Goal: Task Accomplishment & Management: Manage account settings

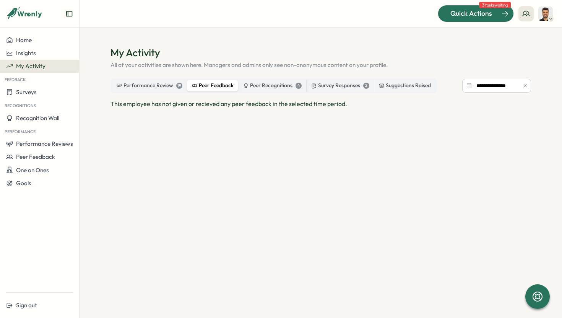
click at [486, 15] on span "Quick Actions" at bounding box center [471, 13] width 42 height 10
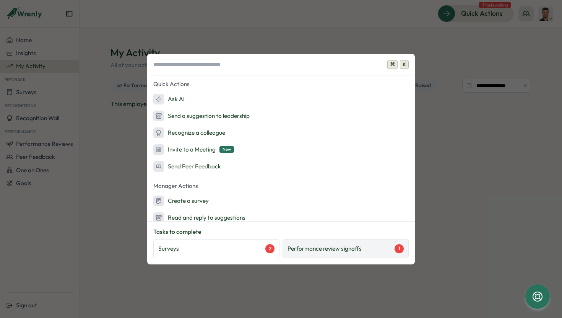
click at [325, 254] on div "Performance review signoffs 1" at bounding box center [345, 248] width 126 height 19
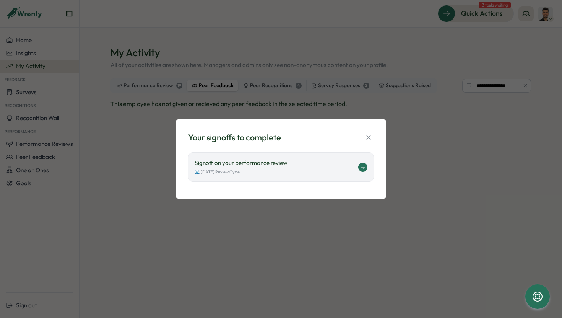
click at [326, 169] on div "🌊 [DATE] Review Cycle" at bounding box center [277, 172] width 164 height 6
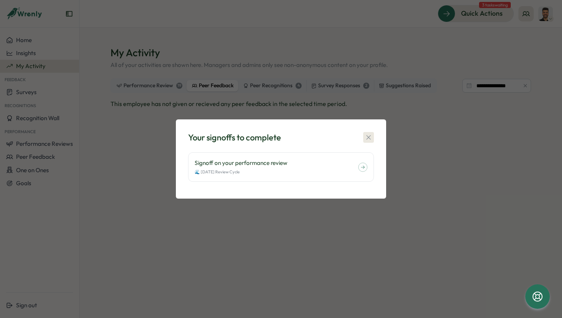
click at [370, 138] on icon "button" at bounding box center [369, 137] width 8 height 8
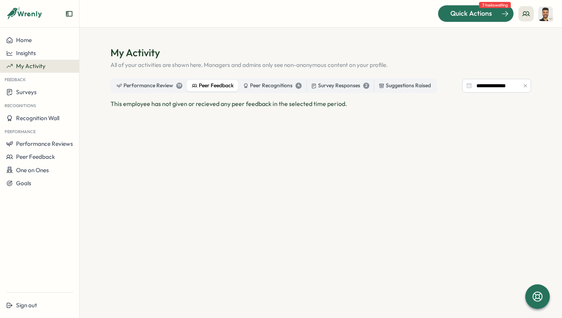
click at [477, 16] on span "Quick Actions" at bounding box center [471, 13] width 42 height 10
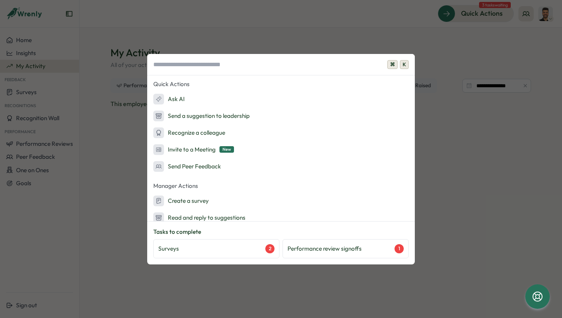
click at [340, 21] on div "⌘ K Quick Actions Ask AI Send a suggestion to leadership Recognize a colleague …" at bounding box center [281, 159] width 562 height 318
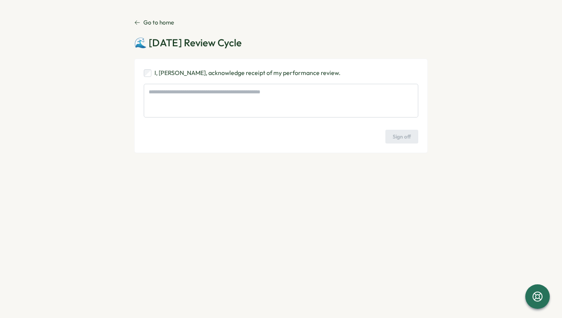
click at [152, 23] on p "Go to home" at bounding box center [158, 22] width 31 height 8
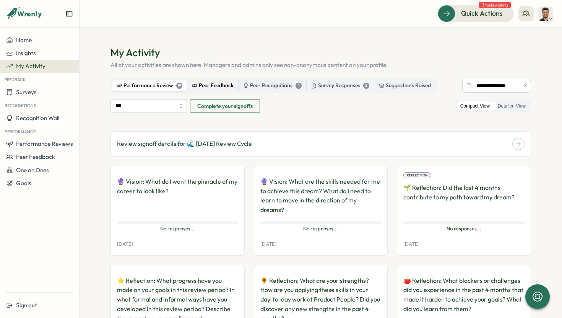
click at [208, 85] on div "Peer Feedback" at bounding box center [213, 85] width 42 height 8
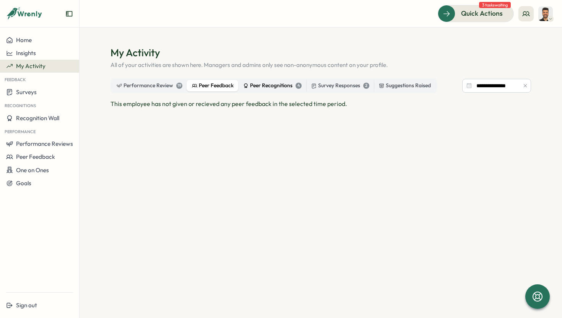
click at [272, 86] on div "Peer Recognitions 4" at bounding box center [272, 85] width 58 height 8
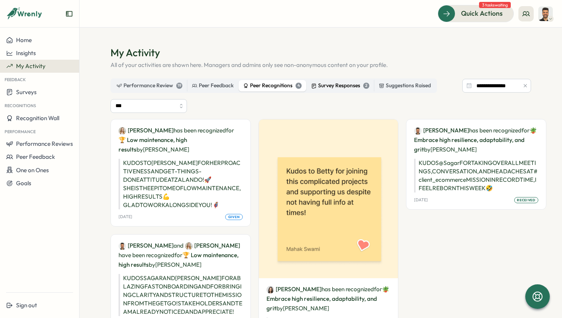
click at [364, 84] on div "2" at bounding box center [366, 86] width 6 height 6
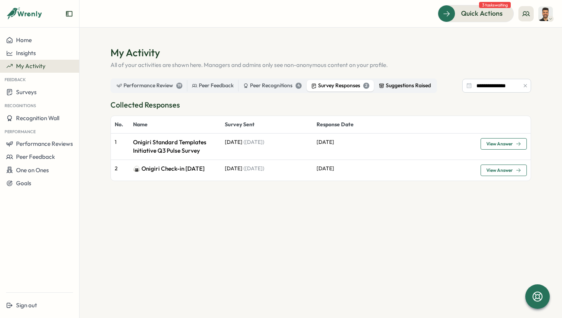
click at [393, 84] on div "Suggestions Raised" at bounding box center [405, 85] width 52 height 8
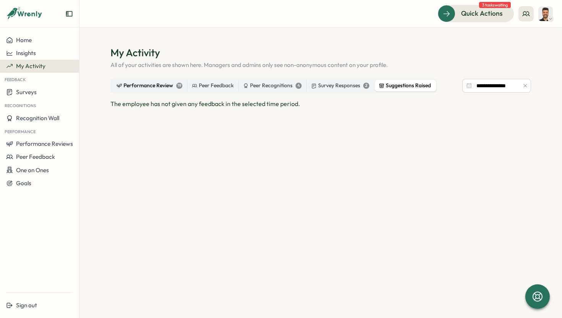
click at [161, 88] on div "Performance Review 19" at bounding box center [150, 85] width 66 height 8
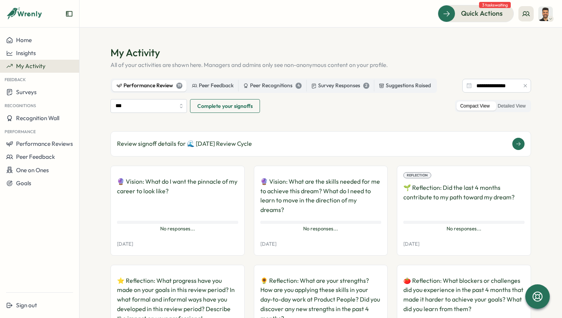
click at [307, 140] on div "Review signoff details for 🌊 [DATE] Review Cycle" at bounding box center [320, 144] width 407 height 12
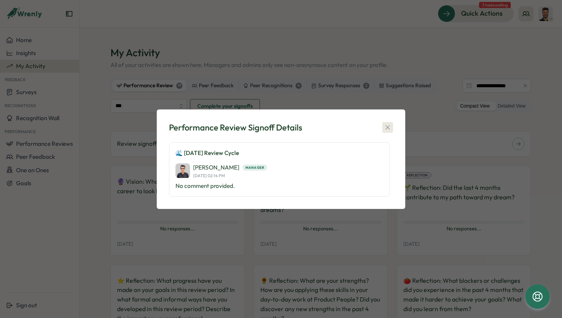
click at [385, 127] on icon "button" at bounding box center [388, 127] width 8 height 8
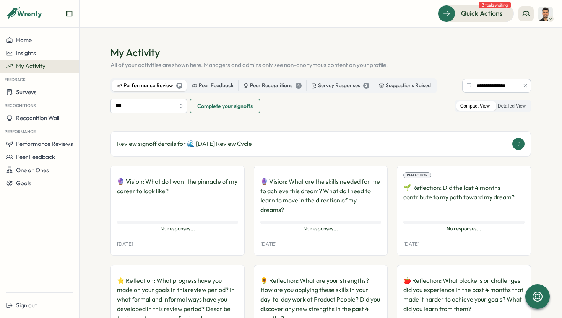
click at [227, 141] on p "Review signoff details for 🌊 [DATE] Review Cycle" at bounding box center [184, 144] width 135 height 10
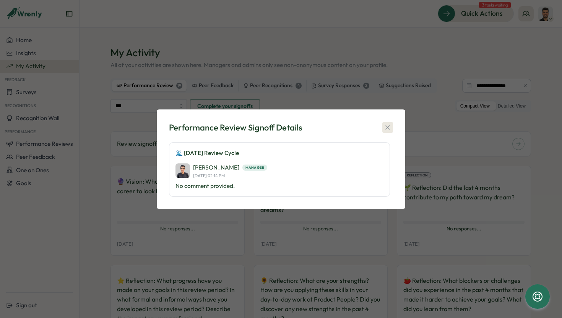
click at [389, 131] on button "button" at bounding box center [387, 127] width 11 height 11
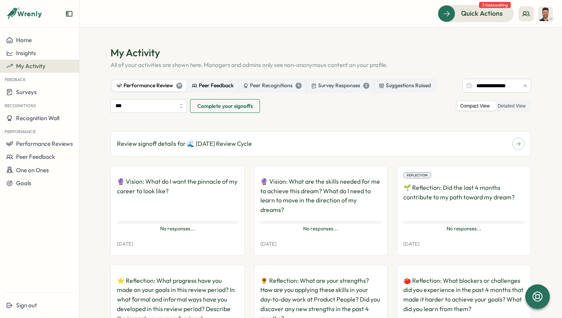
click at [222, 85] on div "Peer Feedback" at bounding box center [213, 85] width 42 height 8
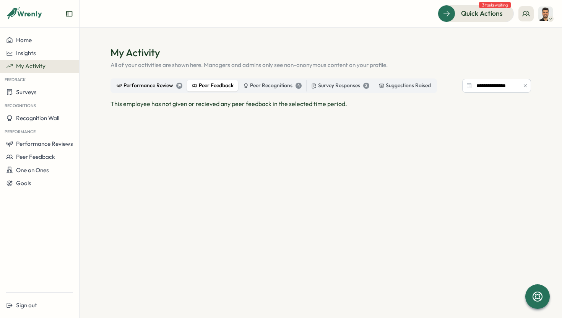
click at [149, 86] on div "Performance Review 19" at bounding box center [150, 85] width 66 height 8
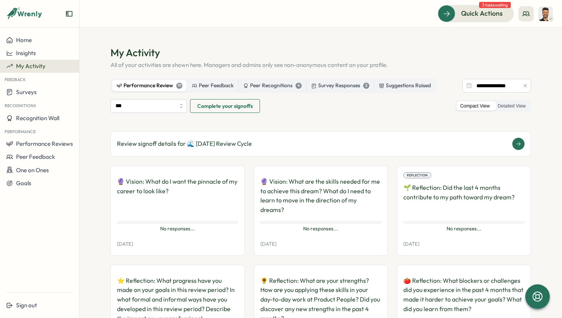
click at [205, 139] on p "Review signoff details for 🌊 [DATE] Review Cycle" at bounding box center [184, 144] width 135 height 10
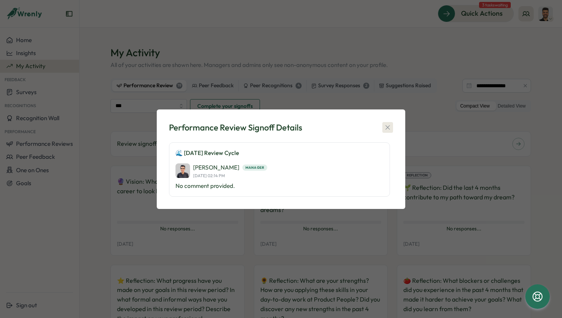
click at [389, 125] on icon "button" at bounding box center [387, 127] width 4 height 4
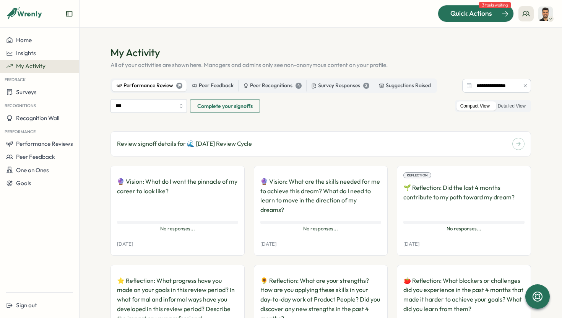
click at [489, 20] on button "Quick Actions" at bounding box center [476, 13] width 76 height 17
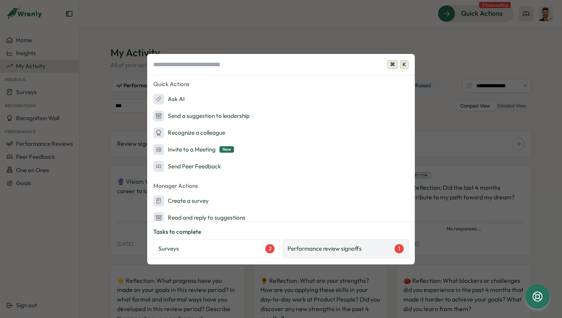
click at [350, 247] on p "Performance review signoffs" at bounding box center [324, 248] width 74 height 8
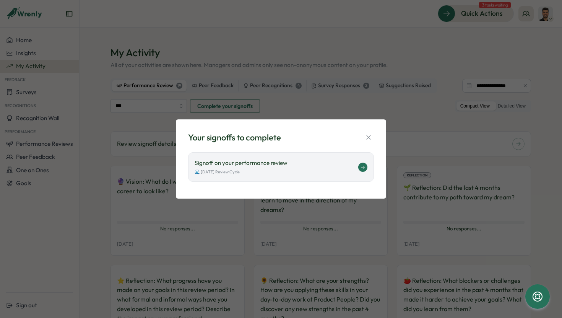
click at [310, 166] on p "Signoff on your performance review" at bounding box center [277, 163] width 164 height 8
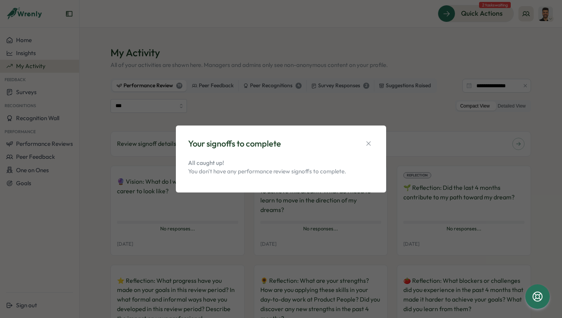
click at [368, 136] on div "Your signoffs to complete All caught up! You don't have any performance review …" at bounding box center [281, 159] width 192 height 49
click at [368, 142] on icon "button" at bounding box center [369, 144] width 8 height 8
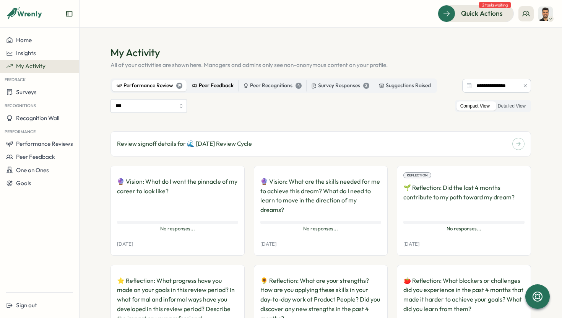
click at [215, 86] on div "Peer Feedback" at bounding box center [213, 85] width 42 height 8
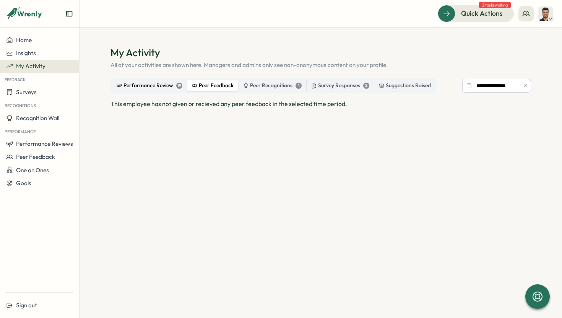
click at [160, 88] on div "Performance Review 19" at bounding box center [150, 85] width 66 height 8
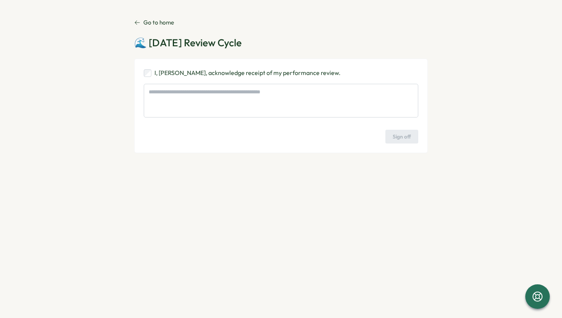
click at [198, 75] on p "I, [PERSON_NAME], acknowledge receipt of my performance review." at bounding box center [247, 73] width 186 height 10
type textarea "*"
click at [138, 22] on icon at bounding box center [137, 22] width 6 height 6
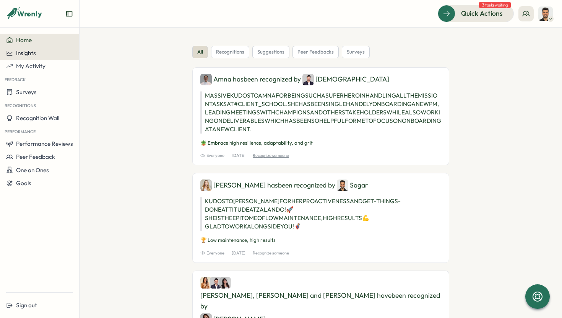
click at [45, 57] on button "Insights" at bounding box center [39, 53] width 79 height 13
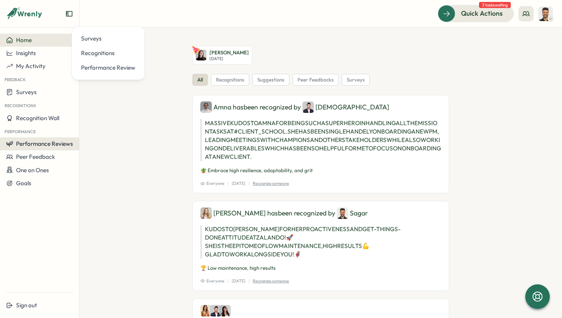
click at [50, 145] on span "Performance Reviews" at bounding box center [44, 143] width 57 height 7
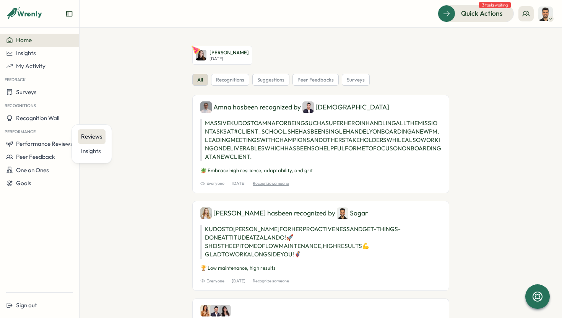
click at [98, 134] on div "Reviews" at bounding box center [91, 136] width 21 height 8
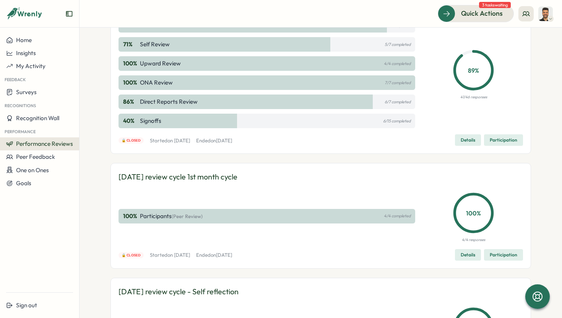
scroll to position [975, 0]
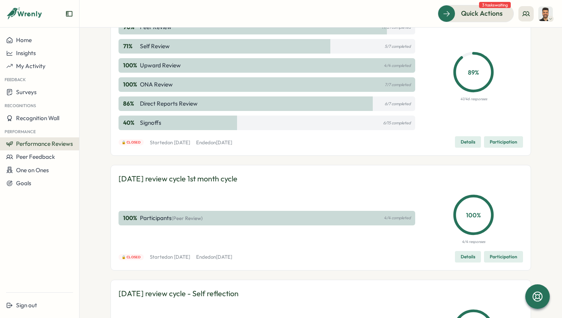
click at [471, 147] on span "Details" at bounding box center [468, 141] width 15 height 11
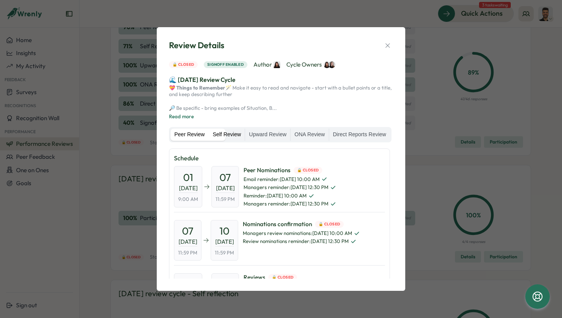
click at [245, 131] on label "Self Review" at bounding box center [227, 134] width 36 height 12
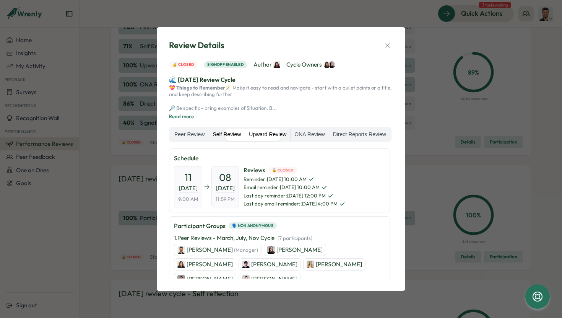
click at [290, 131] on label "Upward Review" at bounding box center [267, 134] width 45 height 12
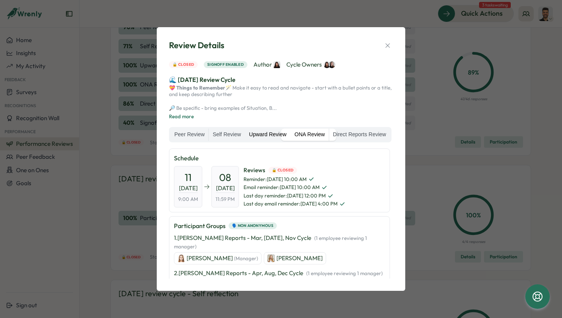
click at [328, 135] on label "ONA Review" at bounding box center [310, 134] width 38 height 12
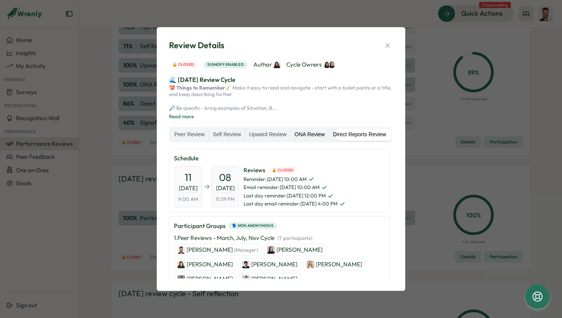
click at [329, 141] on label "Direct Reports Review" at bounding box center [359, 134] width 61 height 12
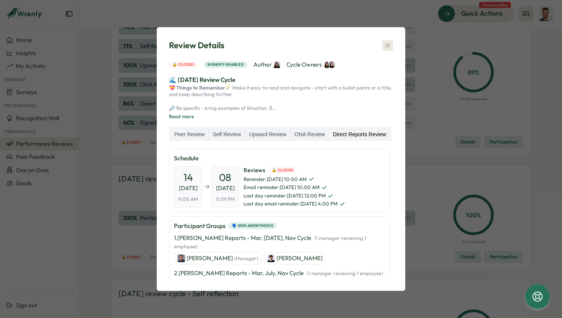
click at [388, 42] on icon "button" at bounding box center [388, 46] width 8 height 8
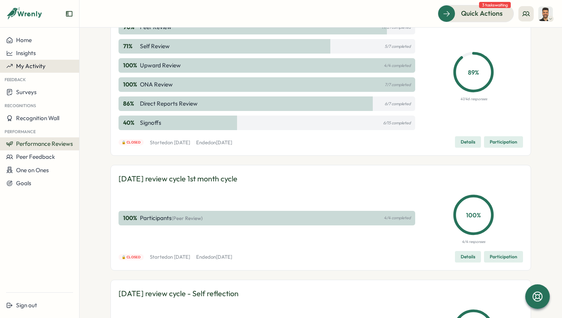
click at [58, 64] on div "My Activity" at bounding box center [39, 66] width 67 height 7
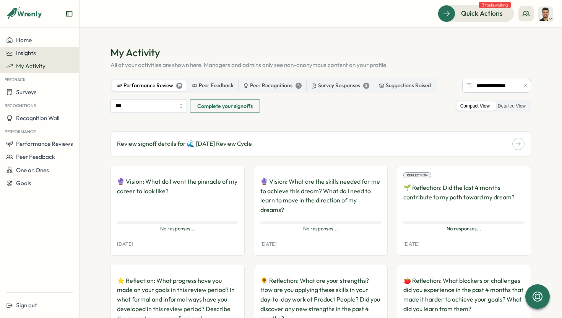
click at [48, 54] on div "Insights" at bounding box center [39, 53] width 67 height 7
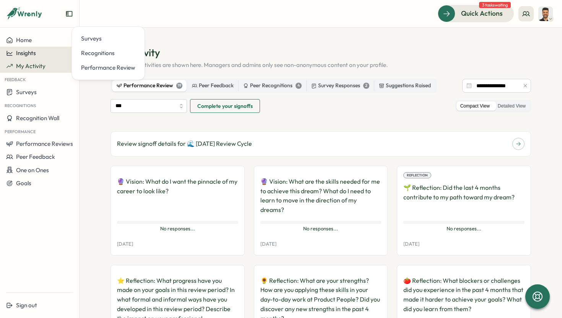
click at [37, 56] on div "Insights" at bounding box center [39, 53] width 67 height 7
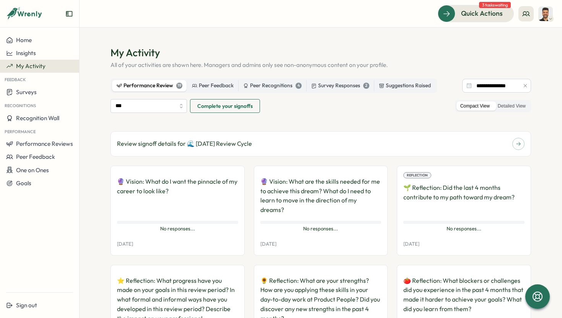
click at [227, 105] on span "Complete your signoffs" at bounding box center [224, 105] width 55 height 13
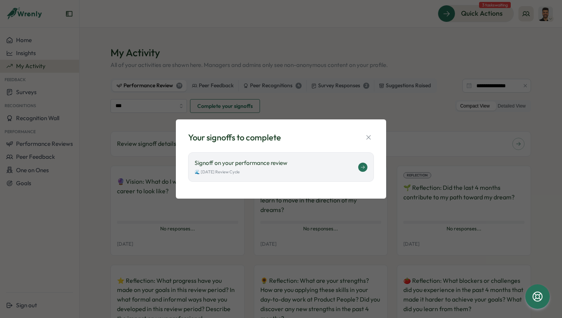
click at [270, 167] on div "Signoff on your performance review 🌊 July 2025 Review Cycle" at bounding box center [277, 167] width 164 height 16
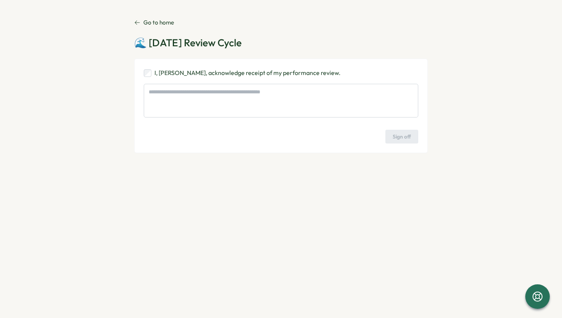
click at [260, 70] on p "I, [PERSON_NAME], acknowledge receipt of my performance review." at bounding box center [247, 73] width 186 height 10
click at [403, 133] on span "Sign off" at bounding box center [402, 136] width 18 height 13
type textarea "*"
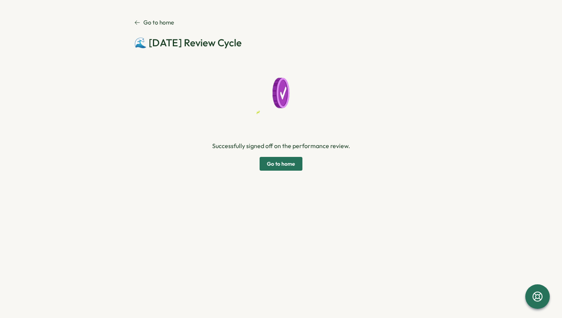
click at [283, 166] on span "Go to home" at bounding box center [281, 163] width 28 height 13
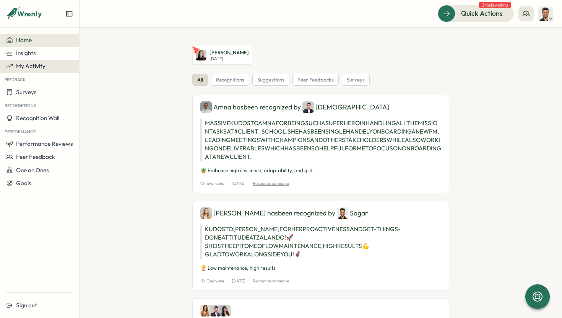
click at [50, 69] on div "My Activity" at bounding box center [39, 66] width 67 height 7
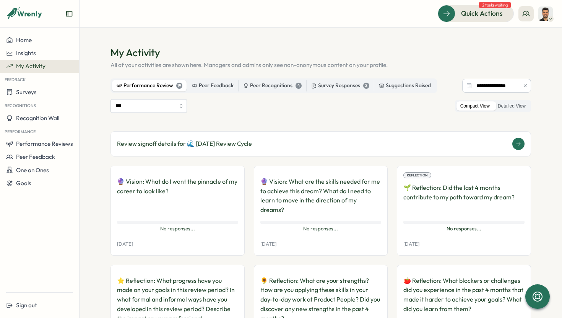
click at [227, 146] on p "Review signoff details for 🌊 [DATE] Review Cycle" at bounding box center [184, 144] width 135 height 10
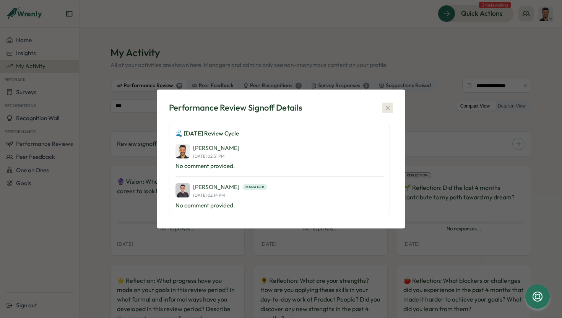
click at [388, 105] on icon "button" at bounding box center [388, 108] width 8 height 8
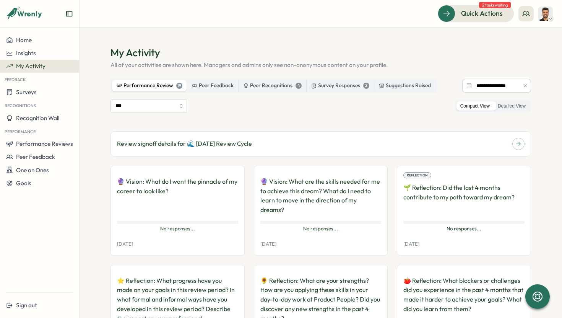
click at [205, 80] on div "Performance Review 19 Peer Feedback Peer Recognitions 4 Survey Responses 2 Sugg…" at bounding box center [273, 85] width 326 height 15
click at [271, 88] on div "Peer Recognitions 4" at bounding box center [272, 85] width 58 height 8
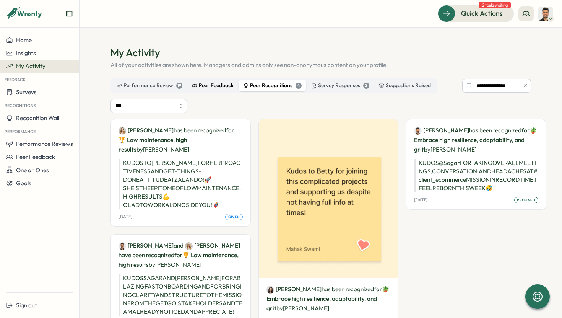
click at [229, 87] on div "Peer Feedback" at bounding box center [213, 85] width 42 height 8
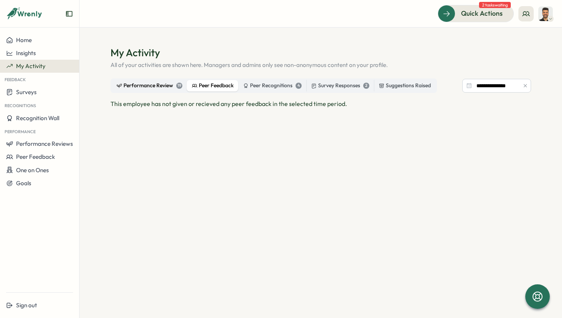
click at [163, 88] on div "Performance Review 19" at bounding box center [150, 85] width 66 height 8
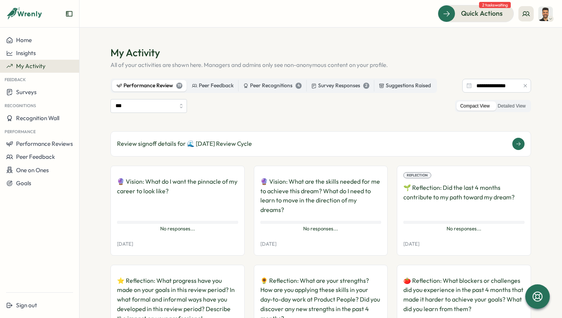
click at [231, 145] on p "Review signoff details for 🌊 [DATE] Review Cycle" at bounding box center [184, 144] width 135 height 10
